Goal: Information Seeking & Learning: Learn about a topic

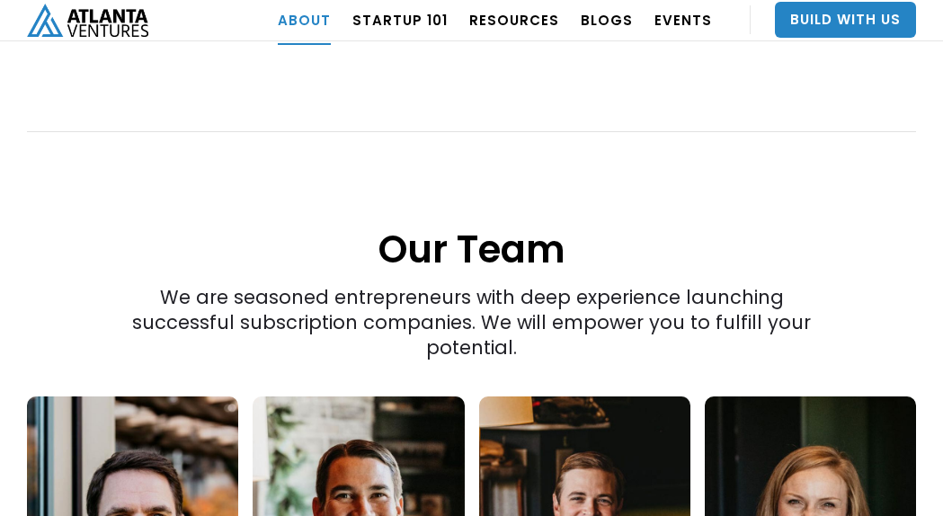
scroll to position [2583, 0]
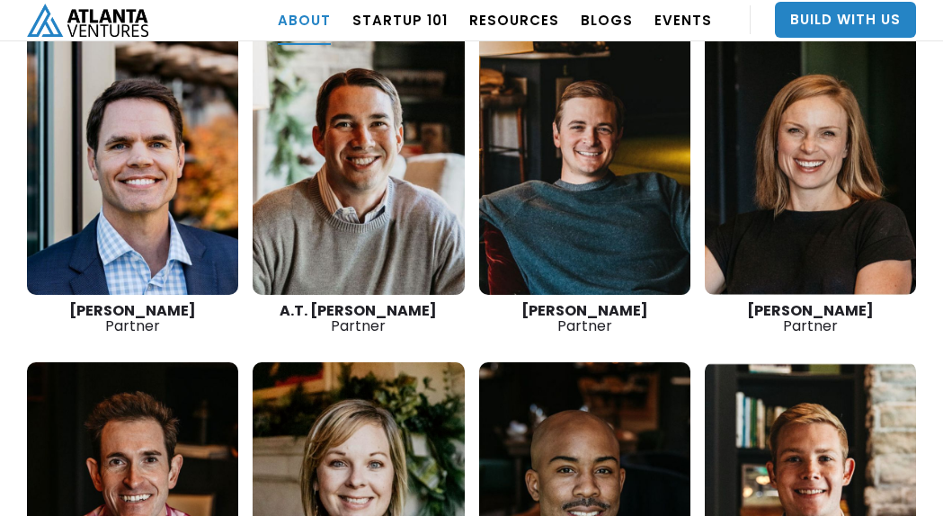
click at [161, 139] on link at bounding box center [132, 160] width 211 height 270
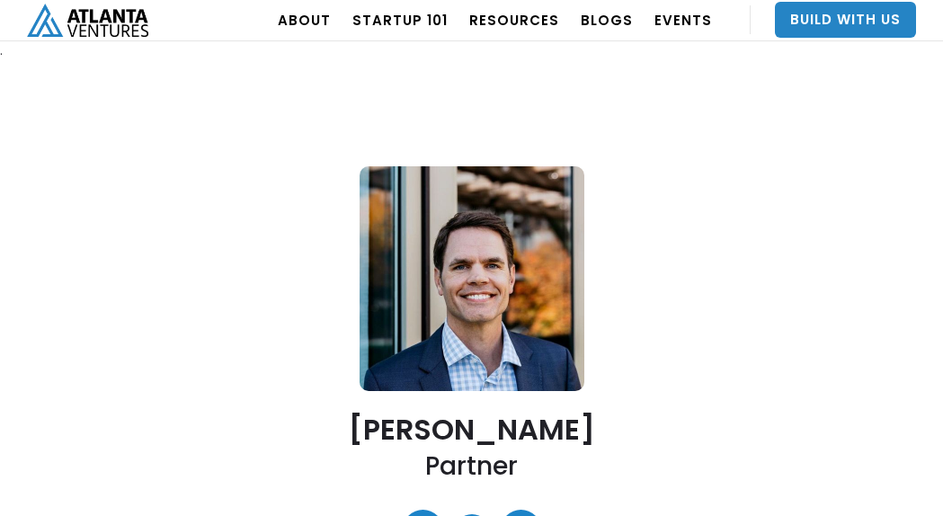
scroll to position [449, 0]
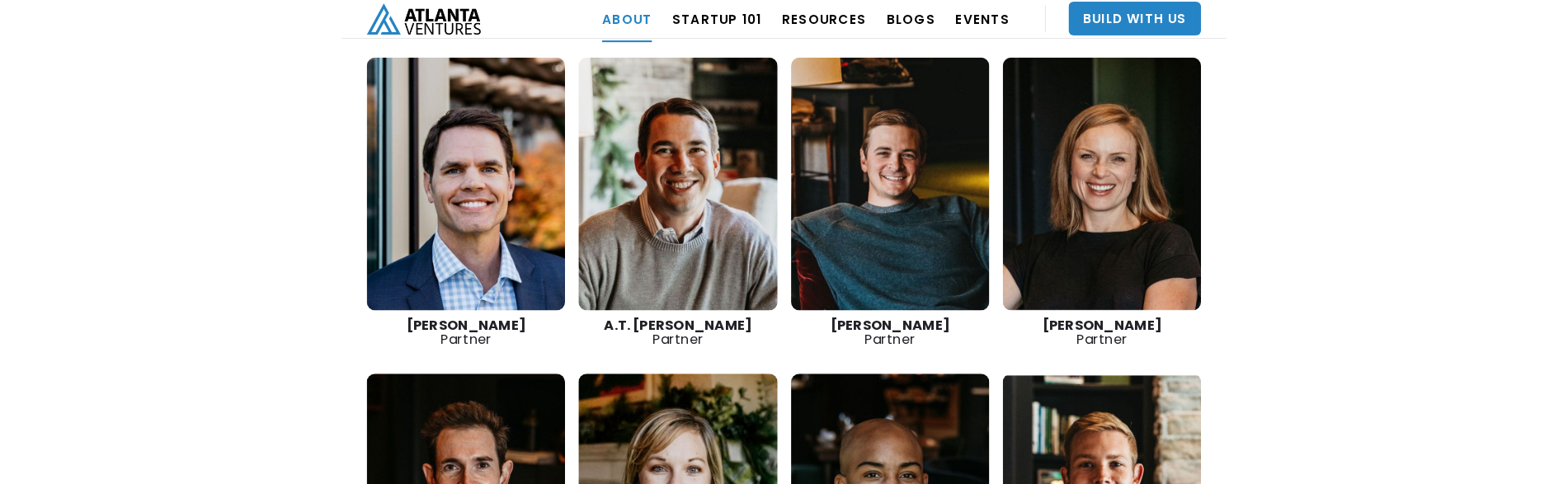
scroll to position [2269, 0]
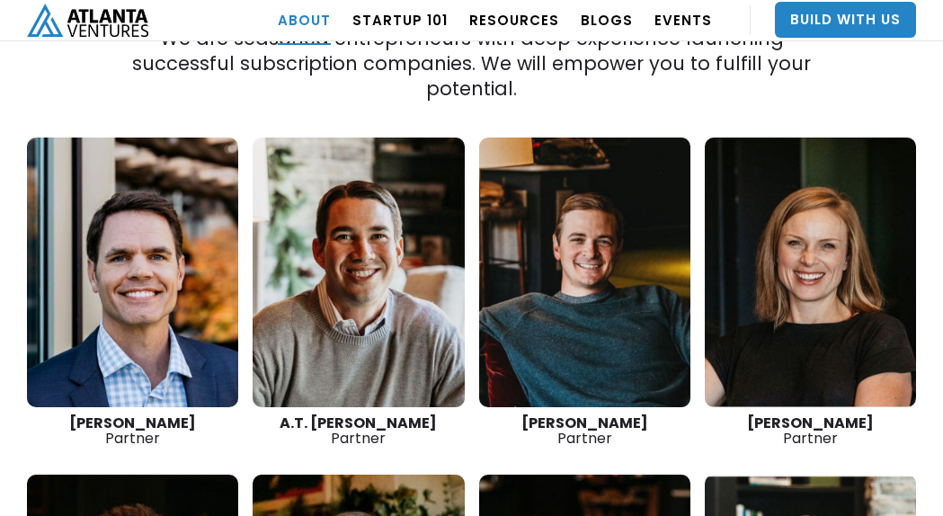
click at [214, 415] on div "David Cummings Partner" at bounding box center [132, 430] width 211 height 31
click at [354, 412] on strong "A.T. Gimbel" at bounding box center [357, 422] width 157 height 21
click at [383, 415] on div "A.T. Gimbel Partner" at bounding box center [357, 430] width 211 height 31
click at [216, 415] on div "David Cummings Partner" at bounding box center [132, 430] width 211 height 31
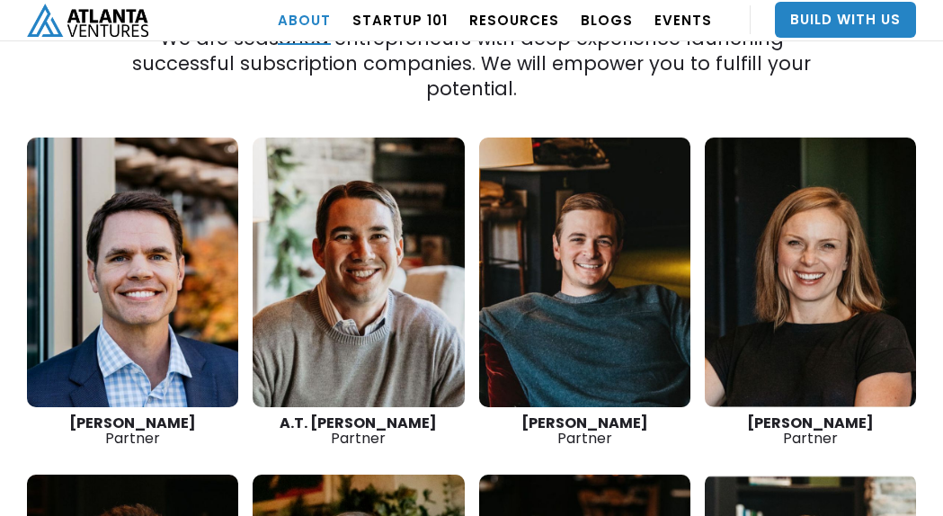
click at [305, 415] on div "A.T. Gimbel Partner" at bounding box center [357, 430] width 211 height 31
click at [219, 415] on div "David Cummings Partner" at bounding box center [132, 430] width 211 height 31
click at [48, 415] on div "David Cummings Partner" at bounding box center [132, 430] width 211 height 31
click at [66, 263] on link at bounding box center [132, 272] width 211 height 270
click at [69, 415] on div "David Cummings Partner" at bounding box center [132, 430] width 211 height 31
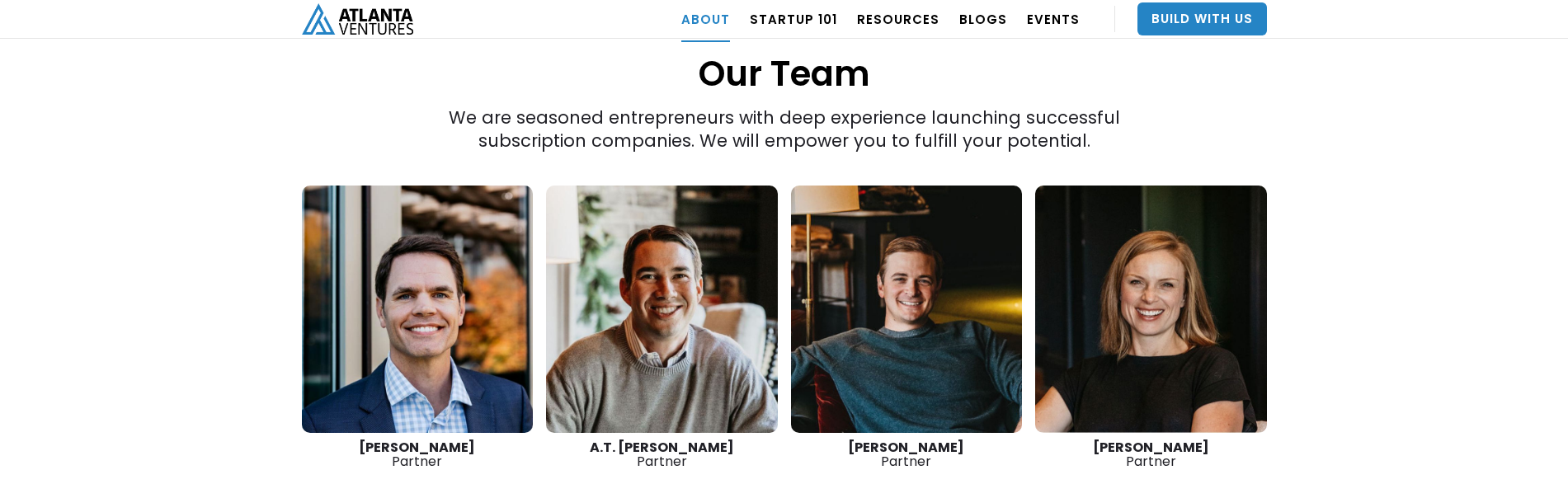
click at [409, 438] on strong "[PERSON_NAME]" at bounding box center [417, 447] width 117 height 19
click at [445, 438] on strong "[PERSON_NAME]" at bounding box center [417, 447] width 117 height 19
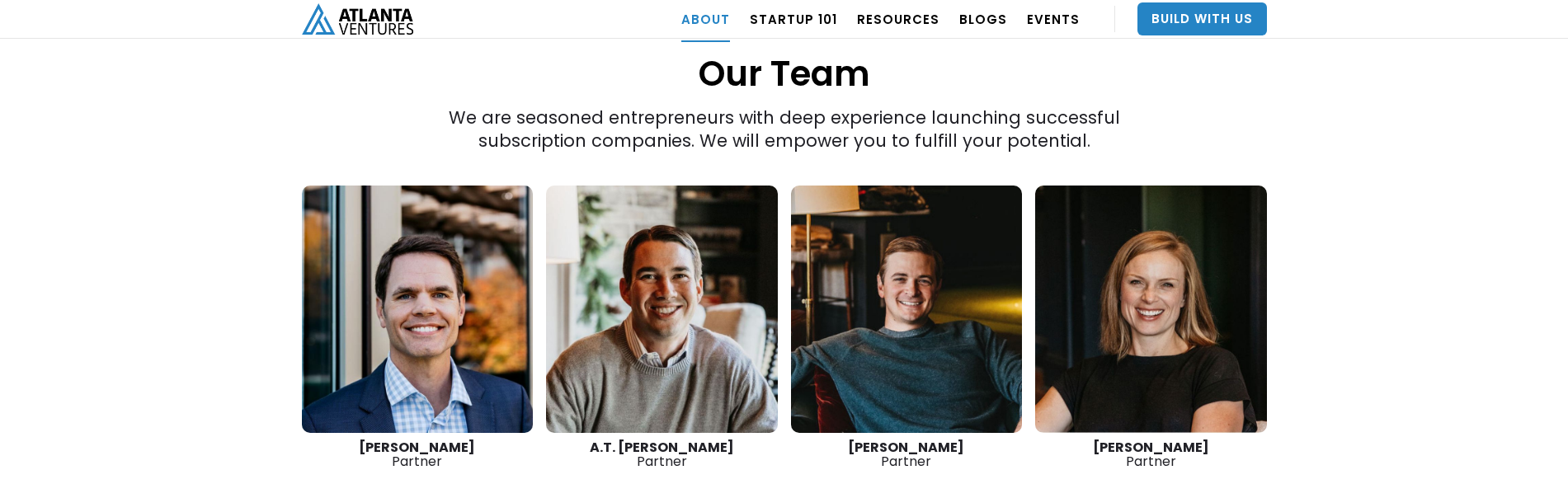
click at [623, 292] on link at bounding box center [662, 310] width 231 height 248
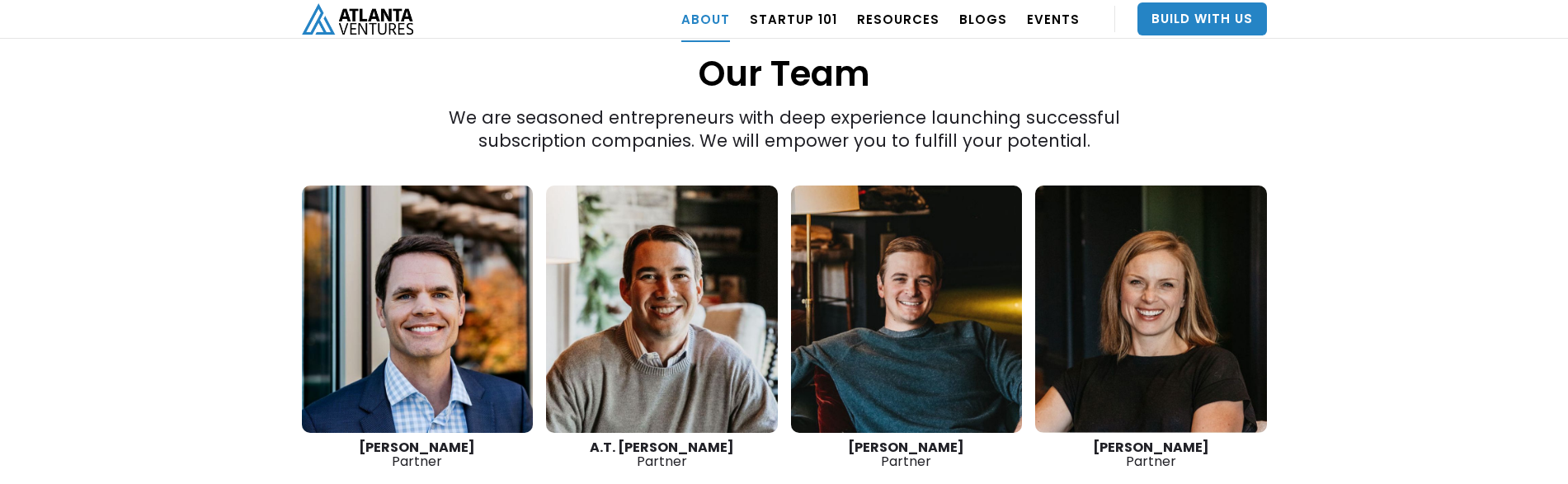
click at [388, 272] on link at bounding box center [418, 310] width 231 height 248
click at [642, 295] on link at bounding box center [662, 310] width 231 height 248
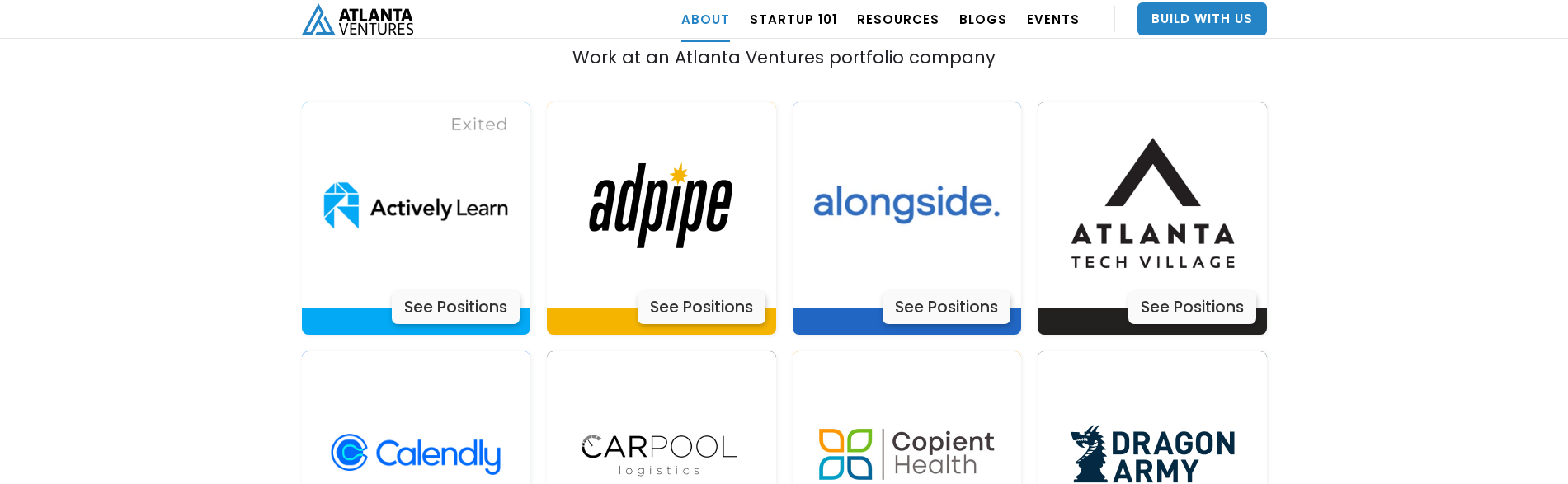
scroll to position [2888, 0]
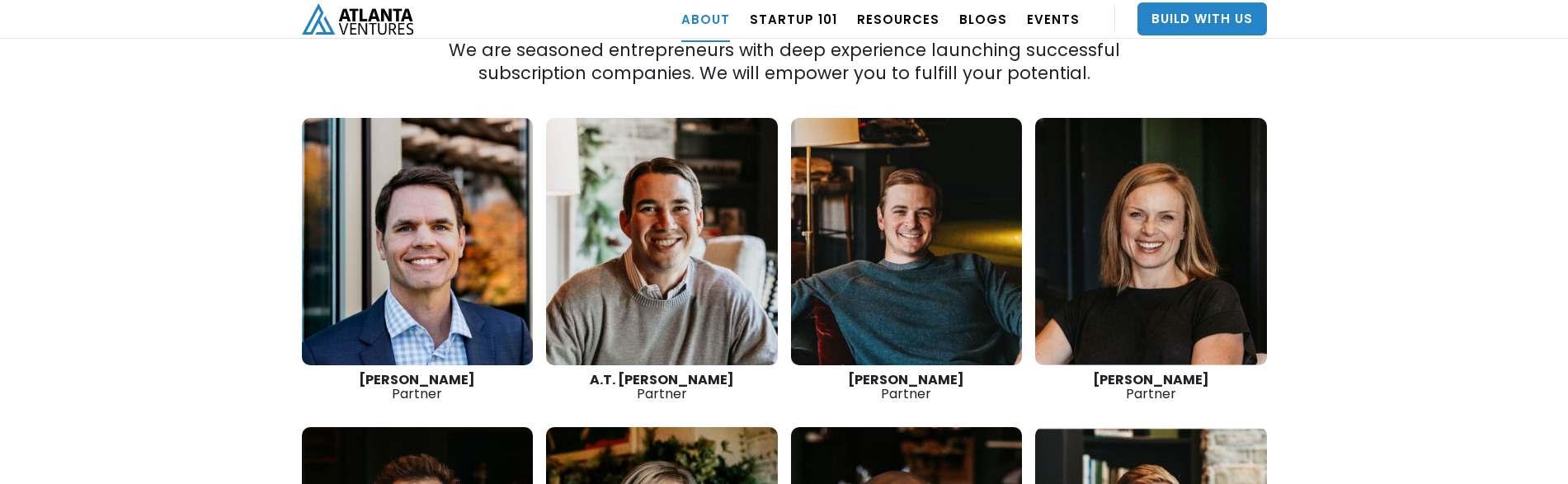
scroll to position [2372, 0]
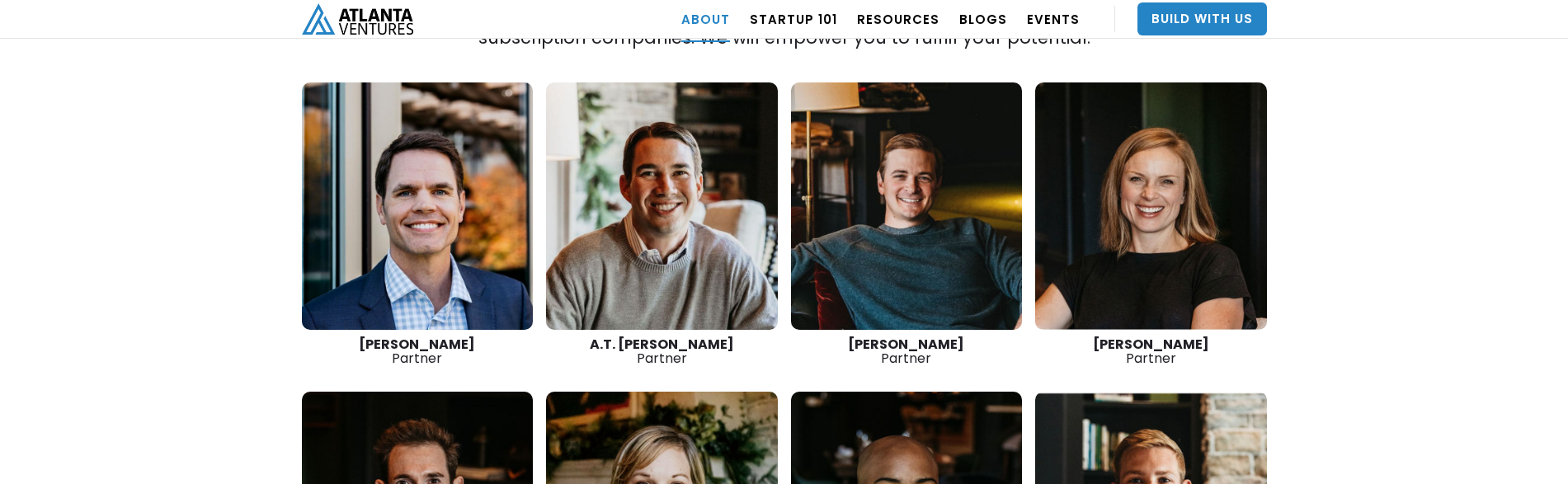
click at [417, 188] on link at bounding box center [418, 207] width 231 height 248
click at [367, 261] on link at bounding box center [418, 207] width 231 height 248
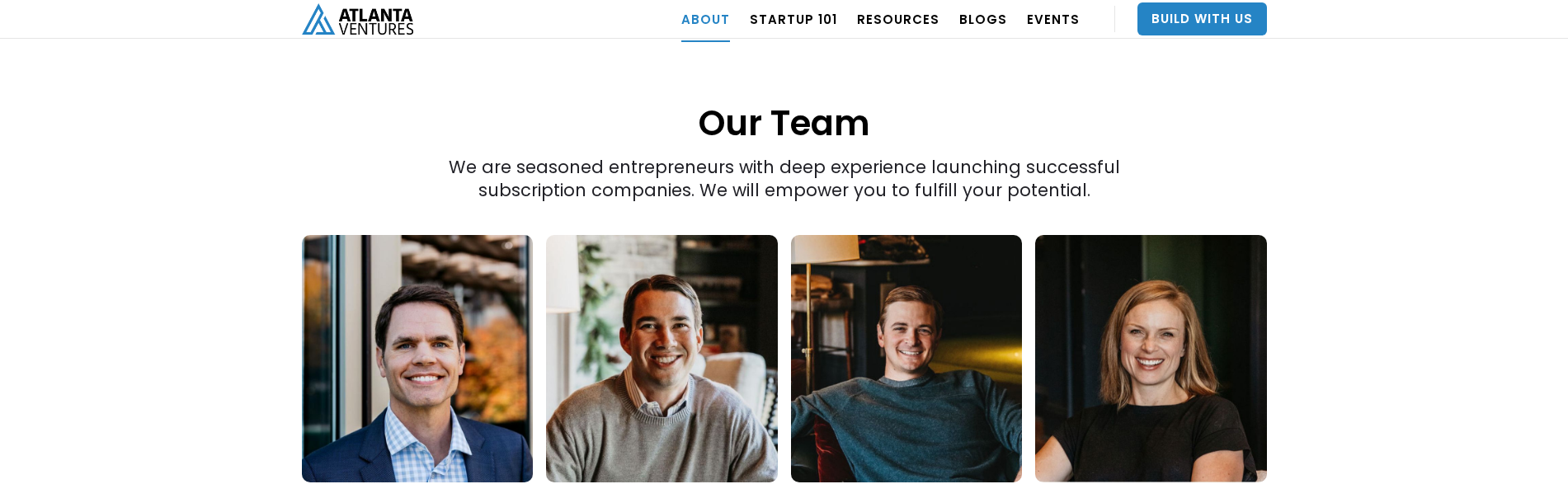
scroll to position [2269, 0]
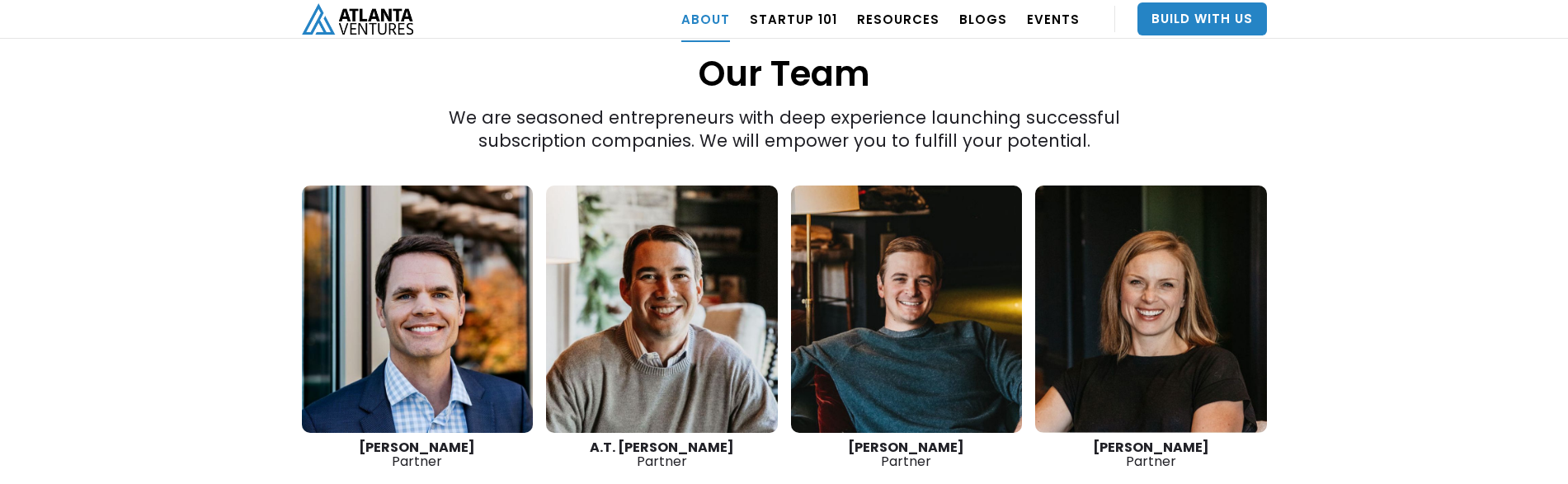
click at [422, 237] on link at bounding box center [418, 310] width 231 height 248
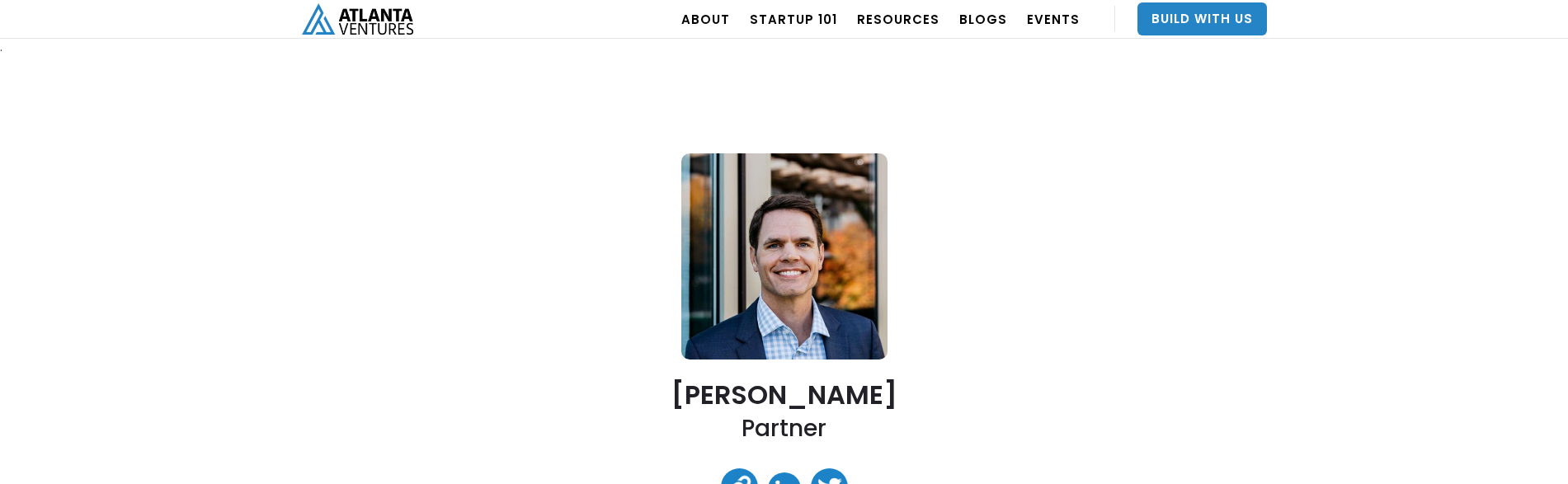
click at [817, 432] on h2 "Partner" at bounding box center [784, 428] width 85 height 30
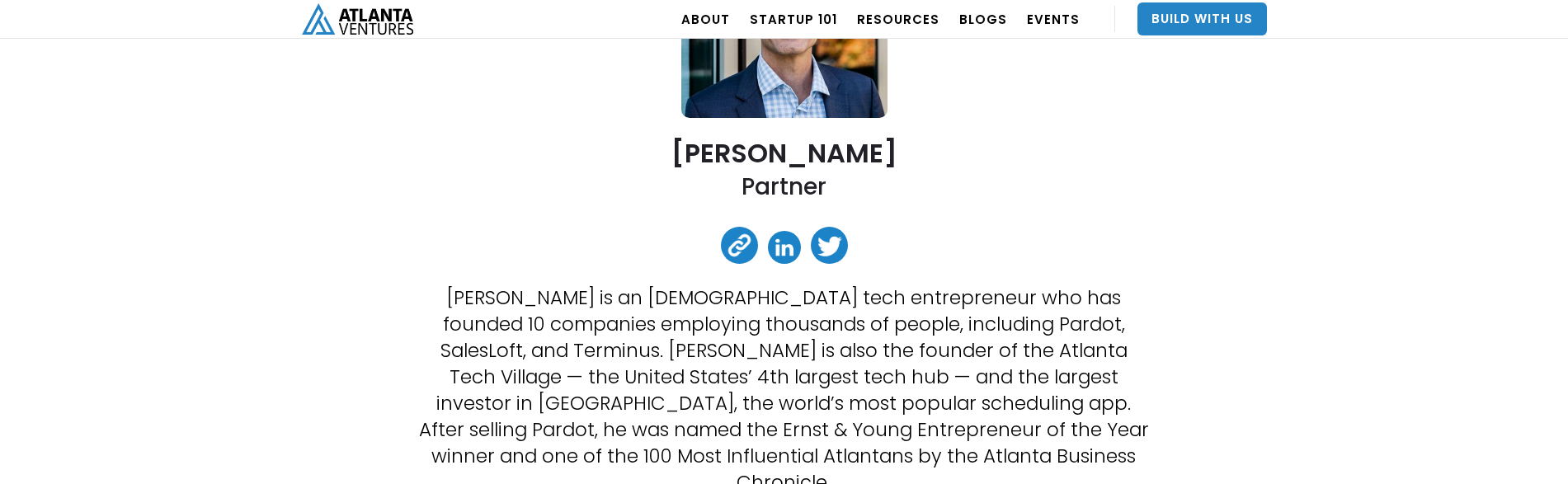
scroll to position [310, 0]
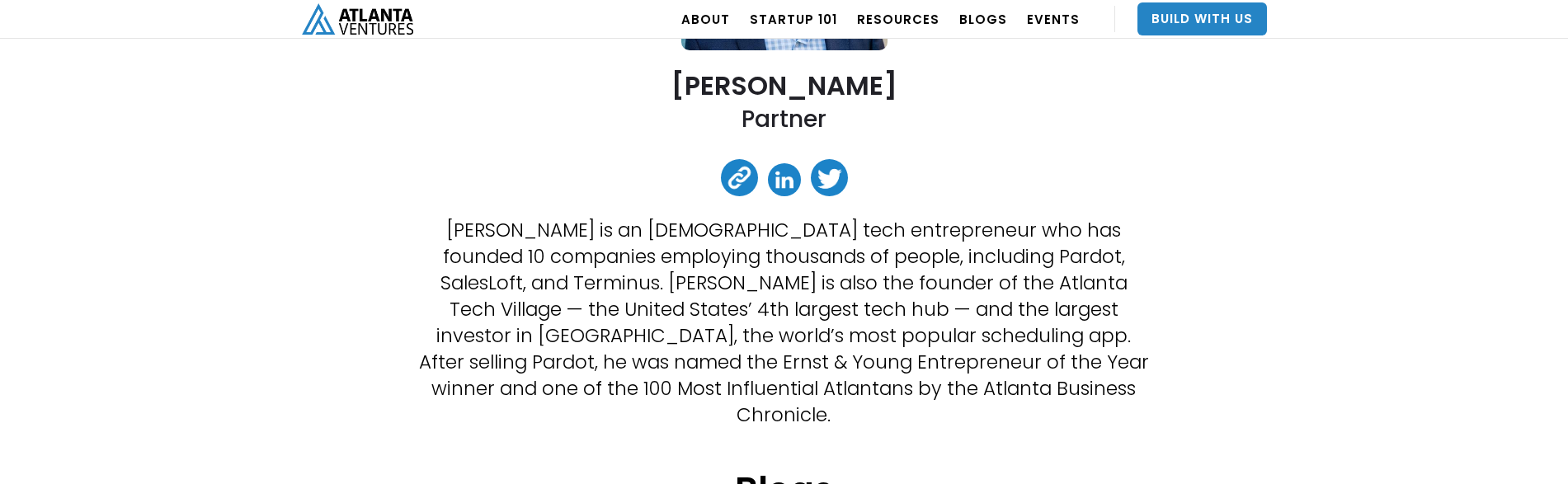
click at [777, 94] on h2 "[PERSON_NAME]" at bounding box center [784, 84] width 226 height 28
click at [789, 177] on link at bounding box center [784, 180] width 33 height 33
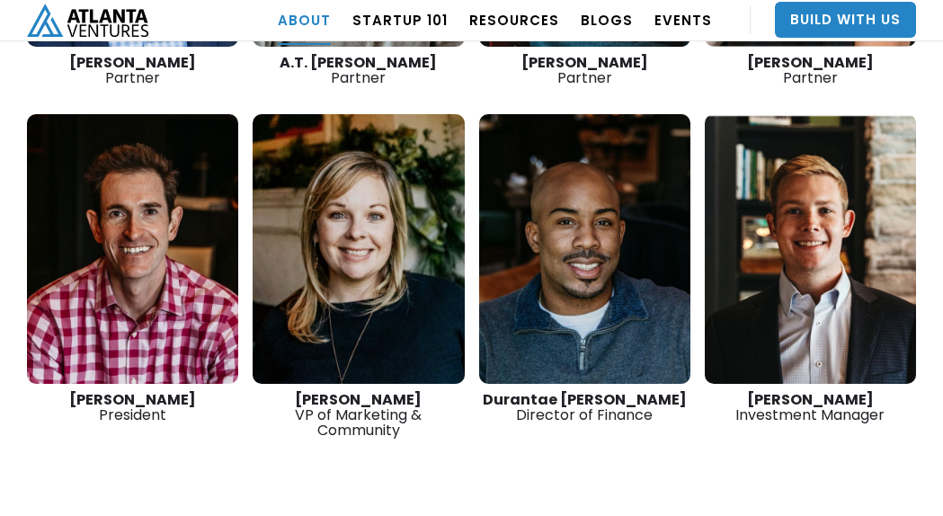
scroll to position [2943, 0]
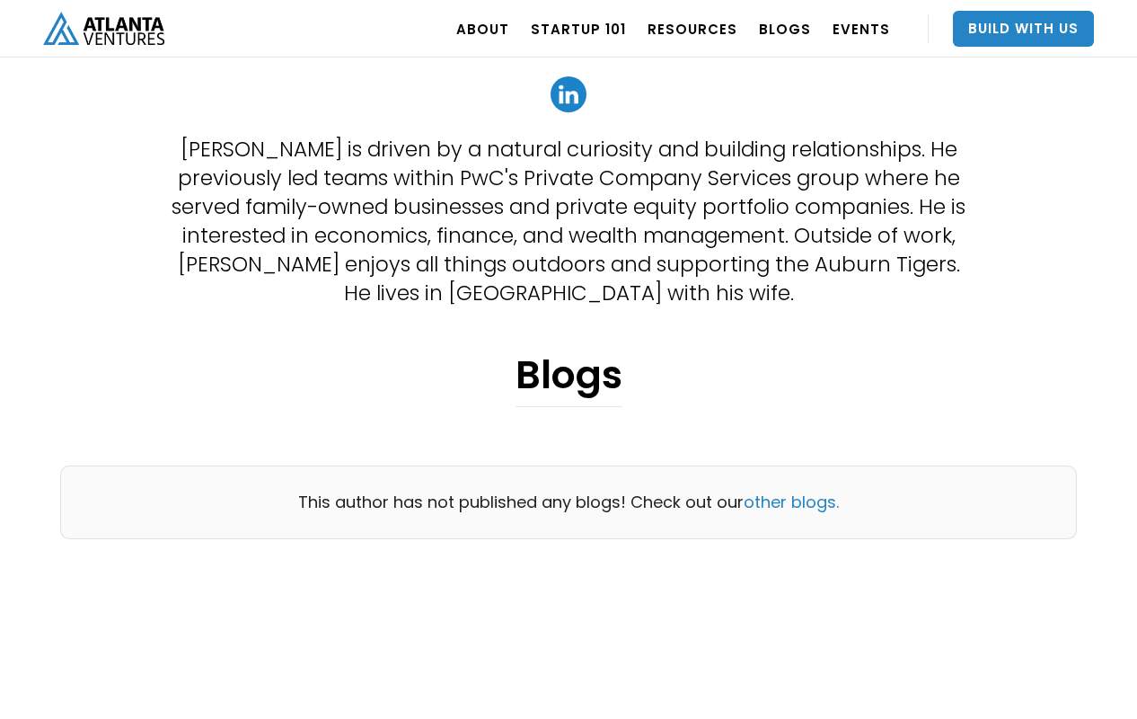
scroll to position [449, 0]
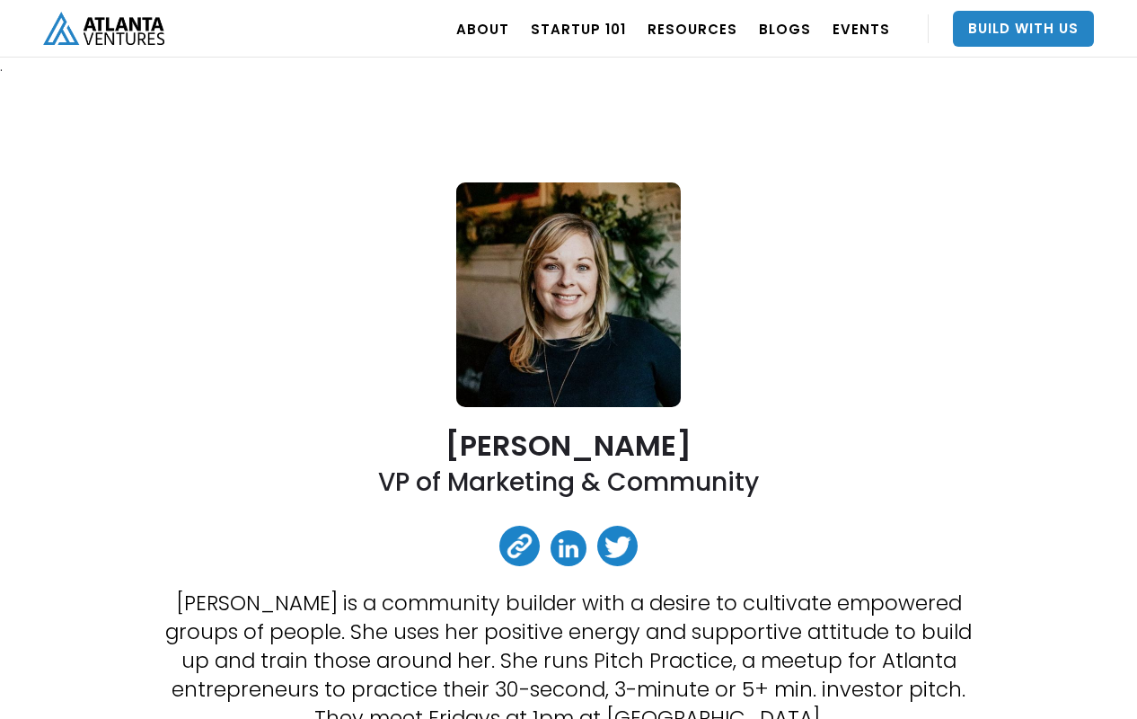
click at [10, 16] on div "ABOUT OUR STORY TEAM Job Board PORTFOLIO Startup 101 RESOURCES TOOLS STORIES NE…" at bounding box center [568, 29] width 1137 height 58
